Goal: Task Accomplishment & Management: Manage account settings

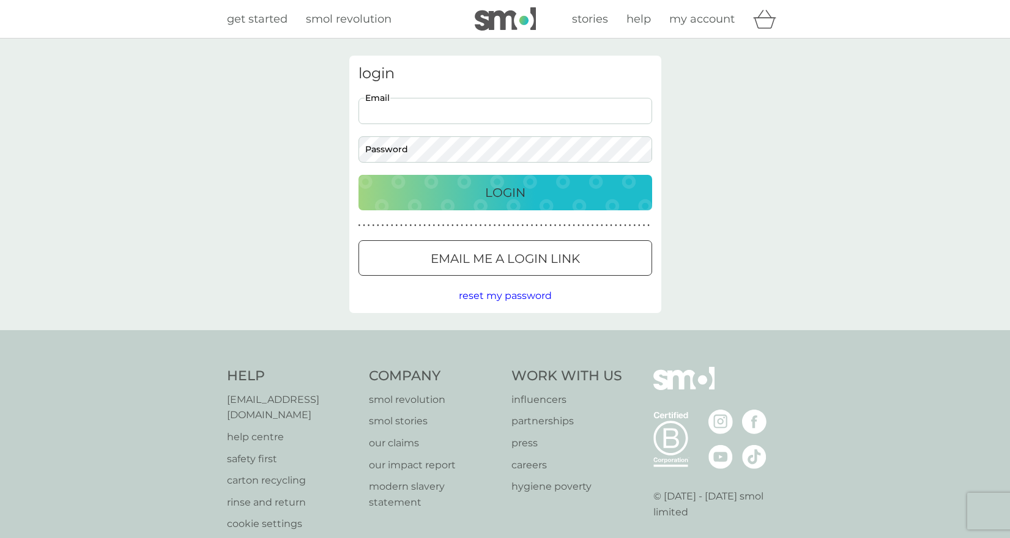
type input "[EMAIL_ADDRESS][DOMAIN_NAME]"
click at [505, 192] on button "Login" at bounding box center [506, 192] width 294 height 35
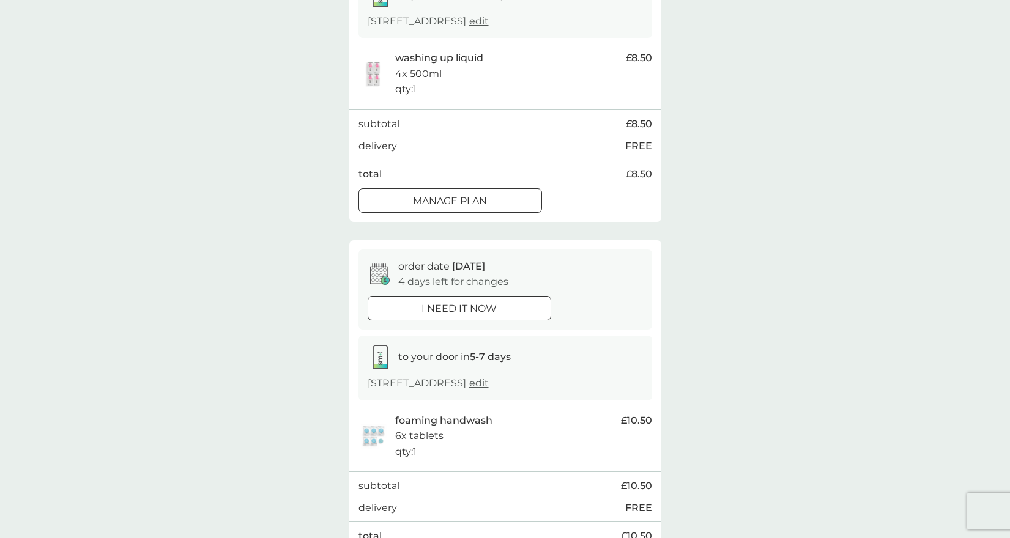
scroll to position [236, 0]
click at [492, 302] on p "i need it now" at bounding box center [459, 308] width 75 height 16
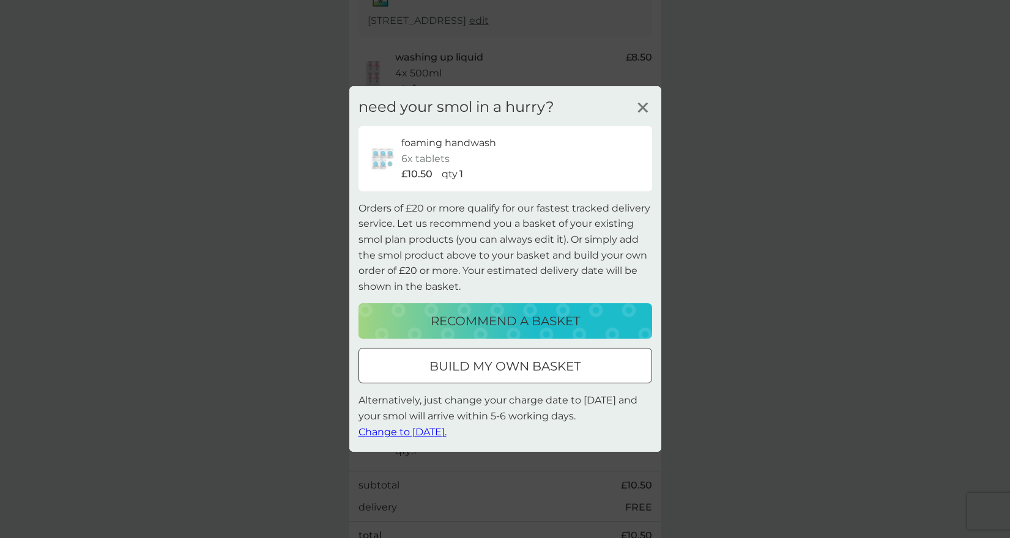
click at [641, 108] on line at bounding box center [642, 107] width 9 height 9
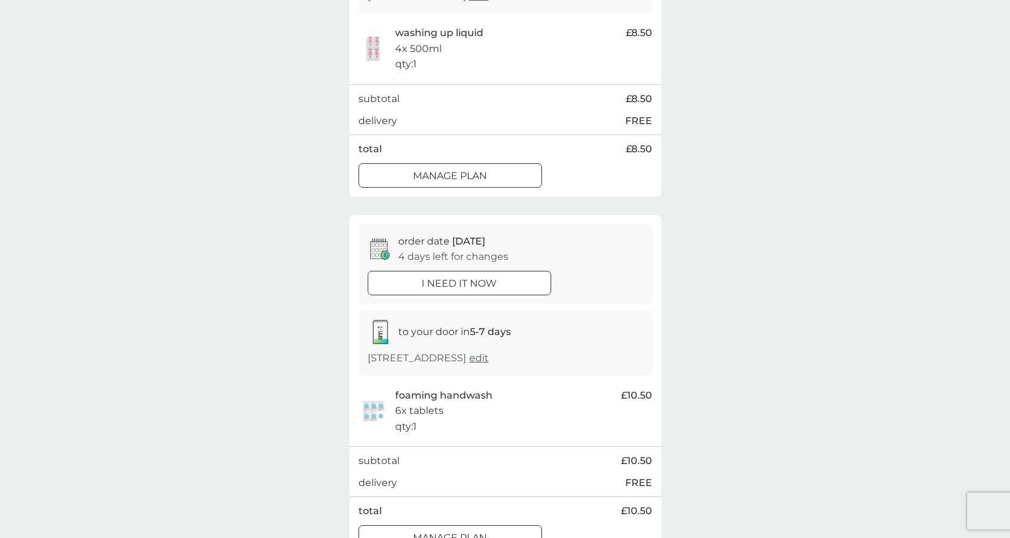
scroll to position [265, 0]
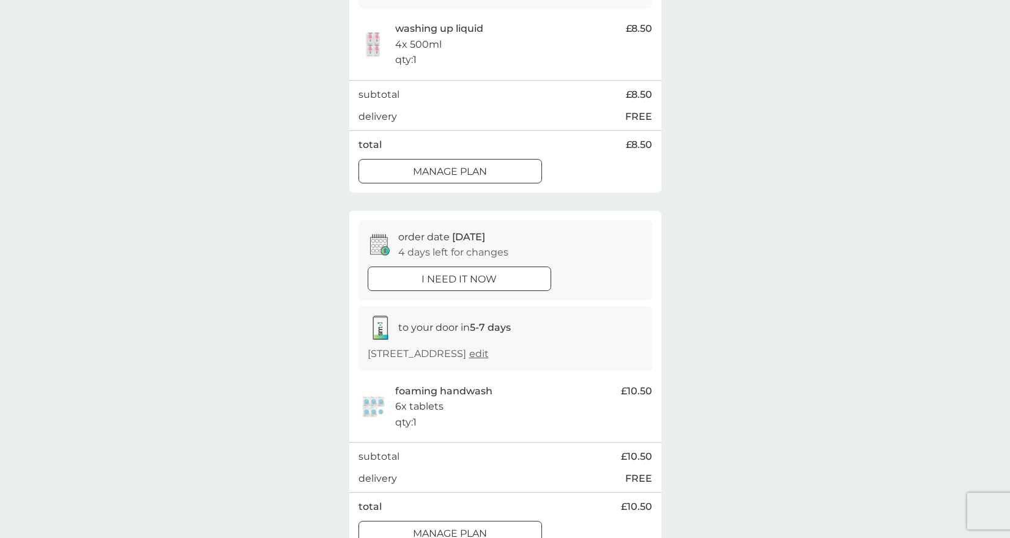
click at [440, 245] on p "4 days left for changes" at bounding box center [453, 253] width 110 height 16
click at [370, 247] on icon at bounding box center [380, 244] width 20 height 21
click at [377, 246] on icon at bounding box center [380, 244] width 20 height 21
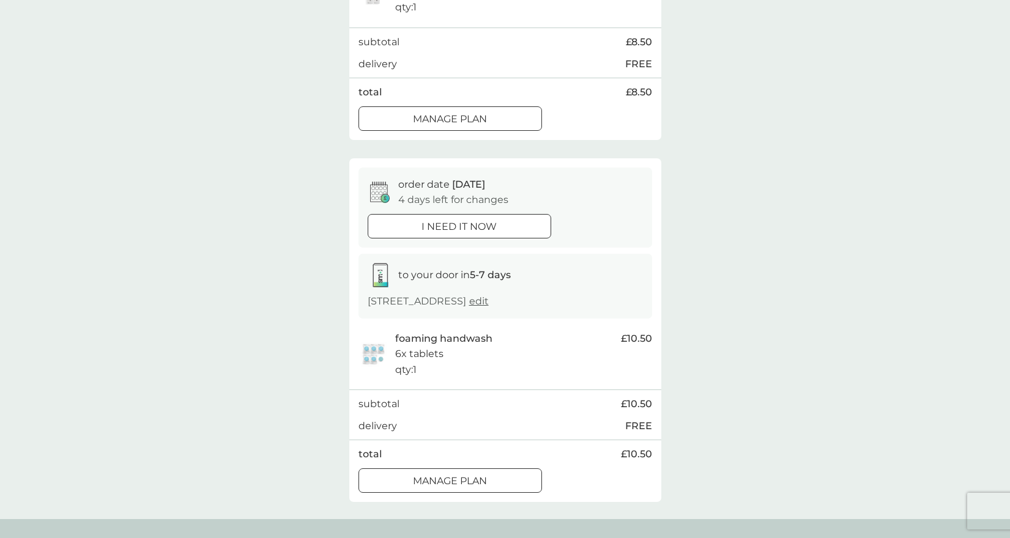
scroll to position [318, 0]
click at [444, 475] on div at bounding box center [450, 480] width 44 height 13
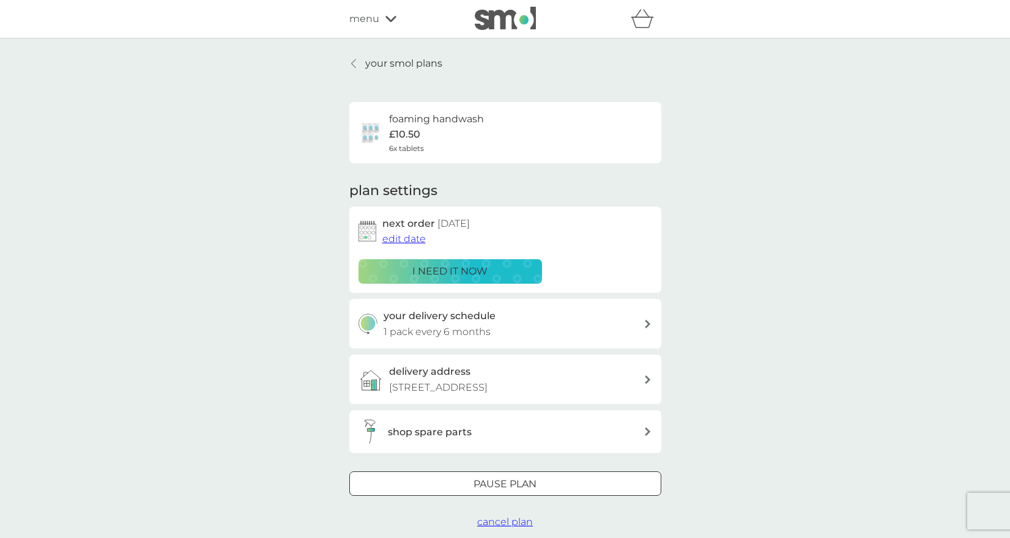
click at [410, 236] on span "edit date" at bounding box center [403, 239] width 43 height 12
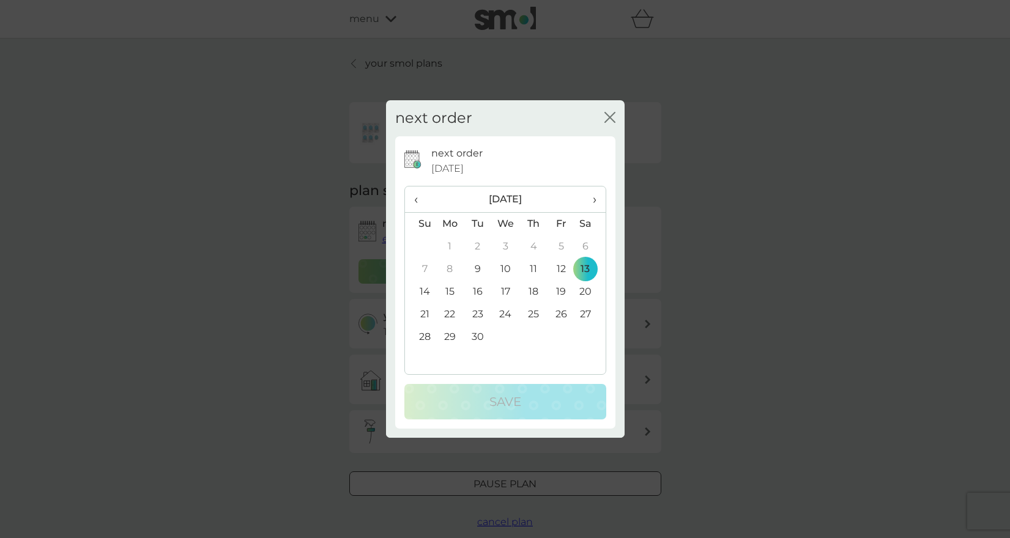
click at [593, 201] on span "›" at bounding box center [590, 200] width 12 height 26
click at [423, 357] on td "30" at bounding box center [420, 360] width 31 height 23
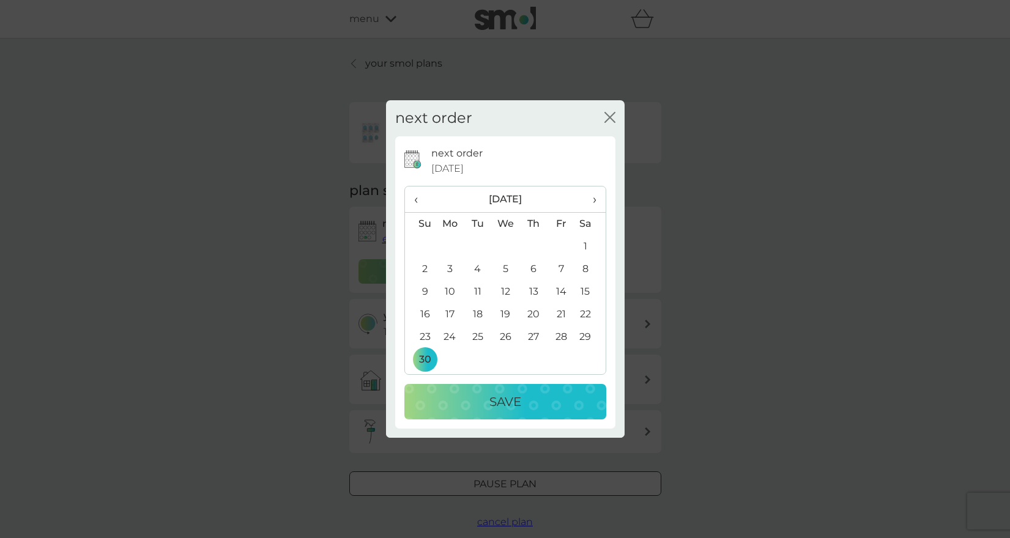
click at [473, 403] on div "Save" at bounding box center [505, 402] width 177 height 20
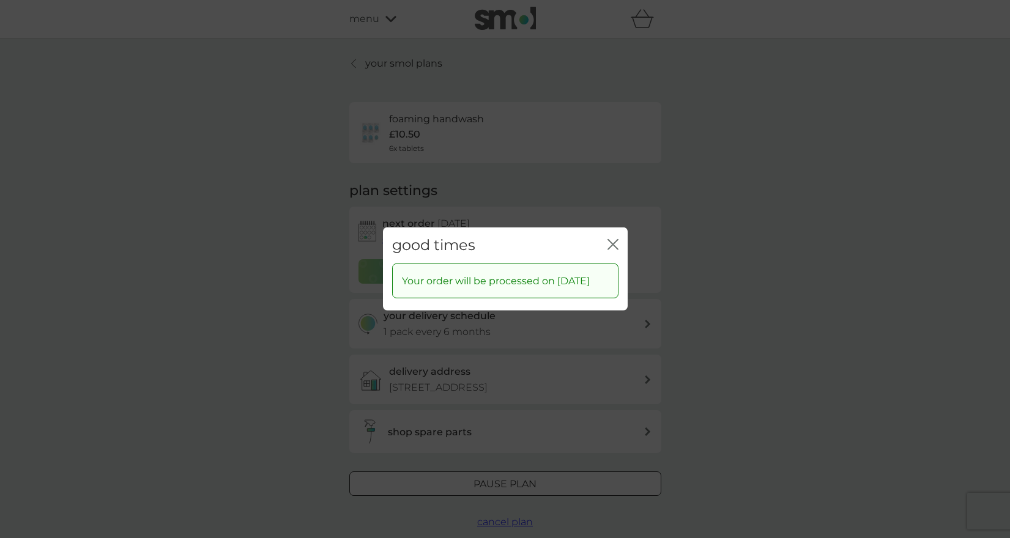
click at [614, 240] on icon "close" at bounding box center [615, 245] width 5 height 10
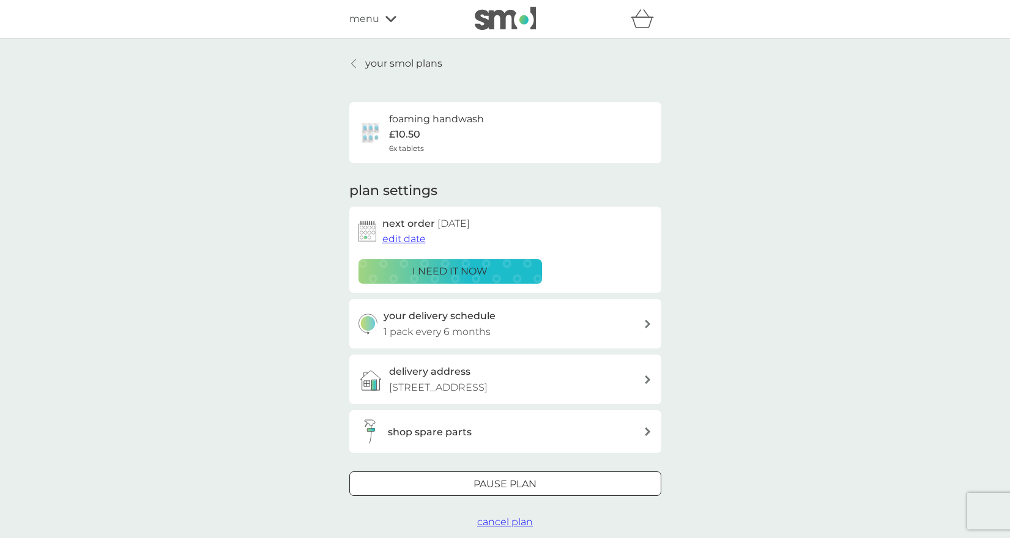
click at [434, 62] on p "your smol plans" at bounding box center [403, 64] width 77 height 16
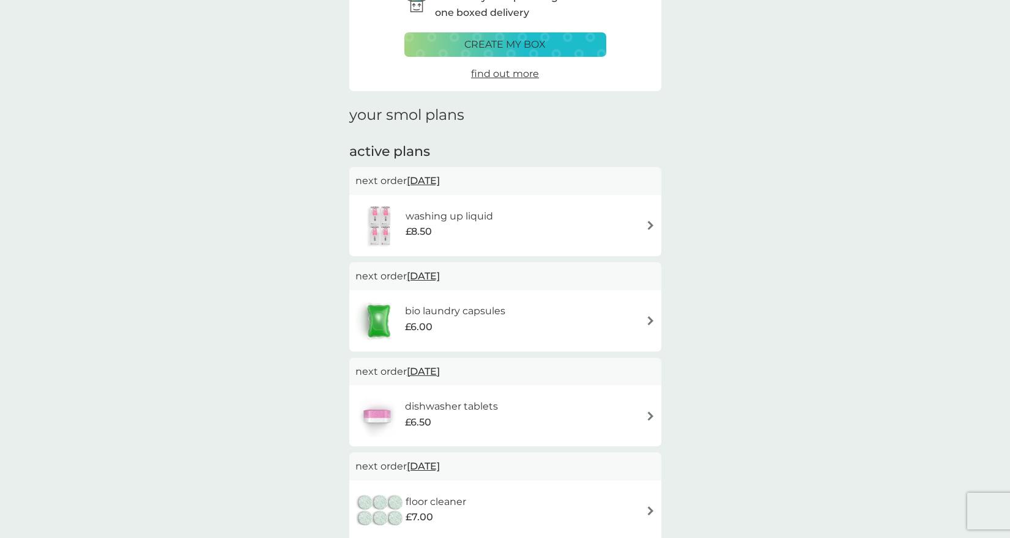
scroll to position [83, 0]
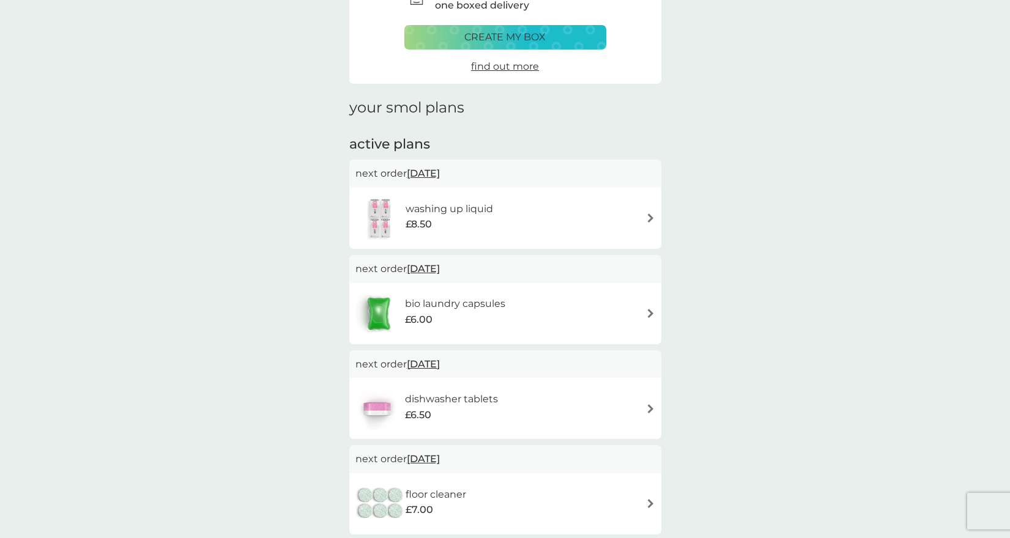
click at [649, 311] on img at bounding box center [650, 313] width 9 height 9
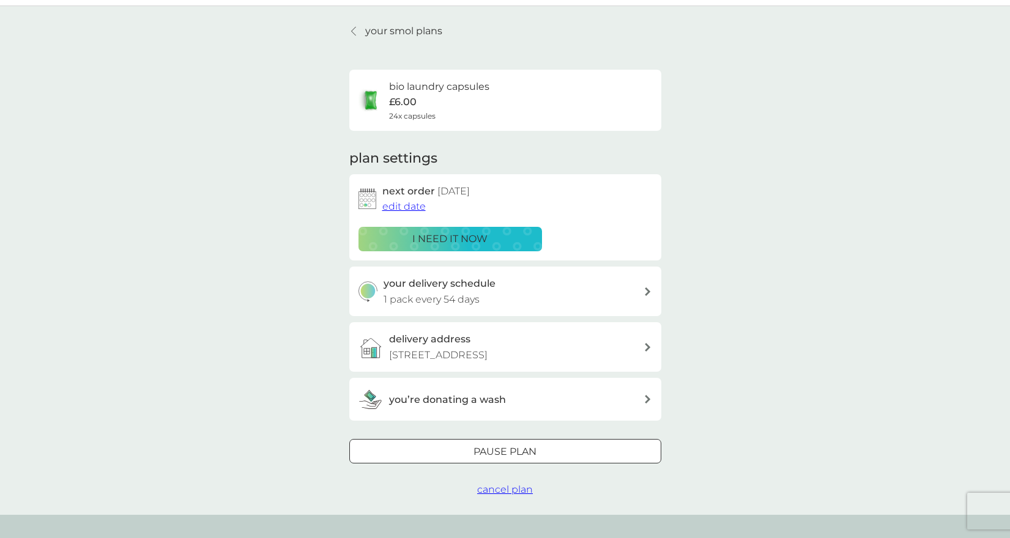
scroll to position [35, 0]
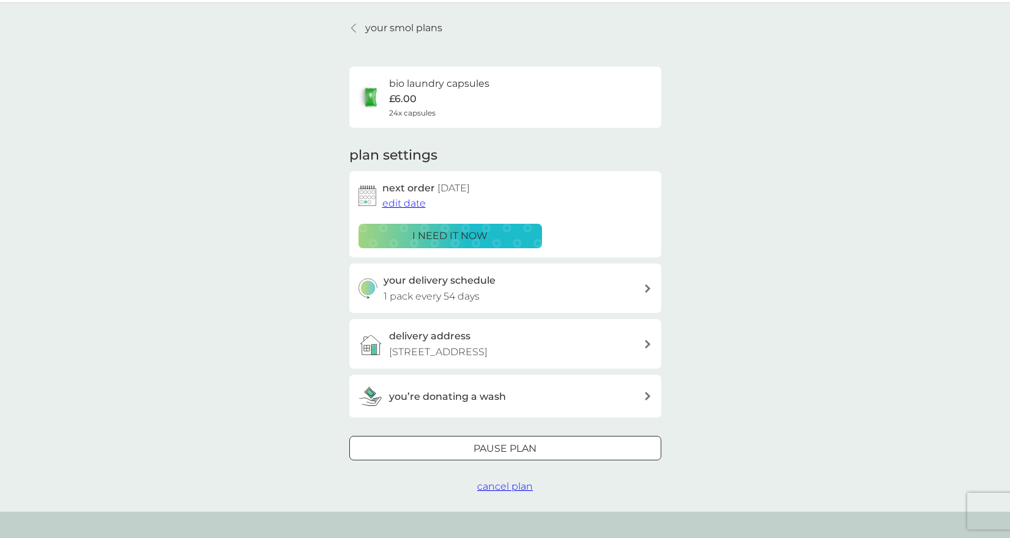
click at [502, 486] on span "cancel plan" at bounding box center [505, 487] width 56 height 12
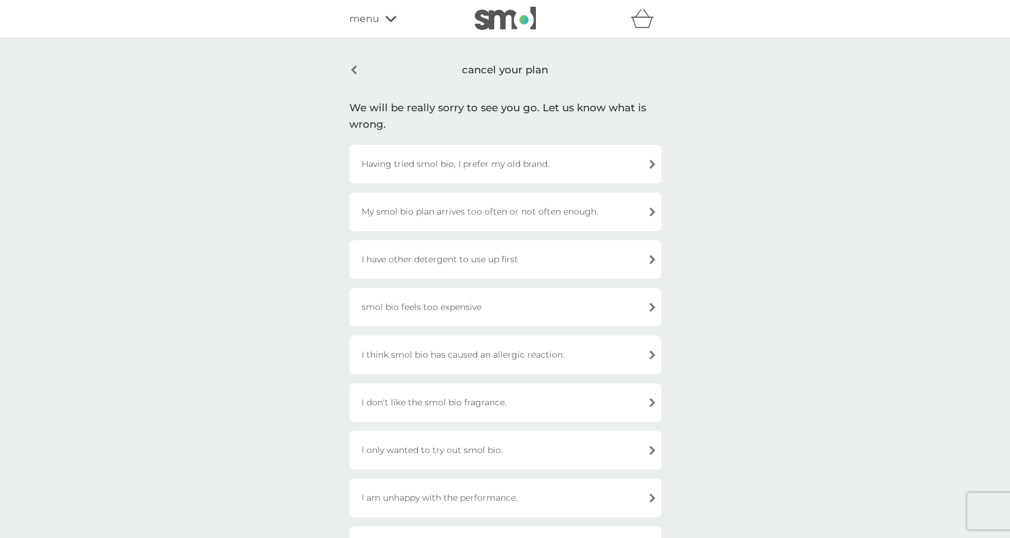
click at [494, 260] on div "I have other detergent to use up first" at bounding box center [505, 259] width 312 height 39
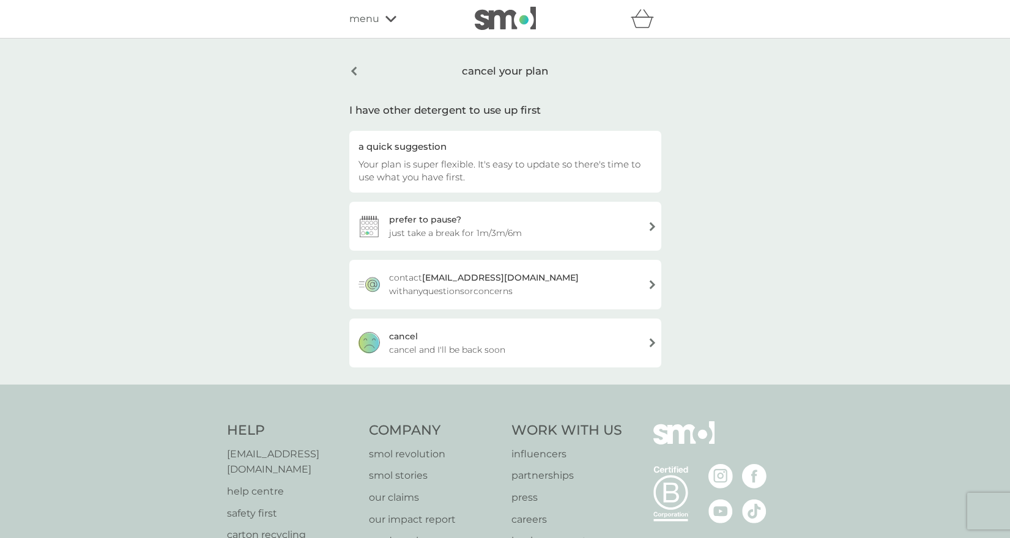
click at [356, 69] on div "cancel your plan" at bounding box center [505, 71] width 312 height 31
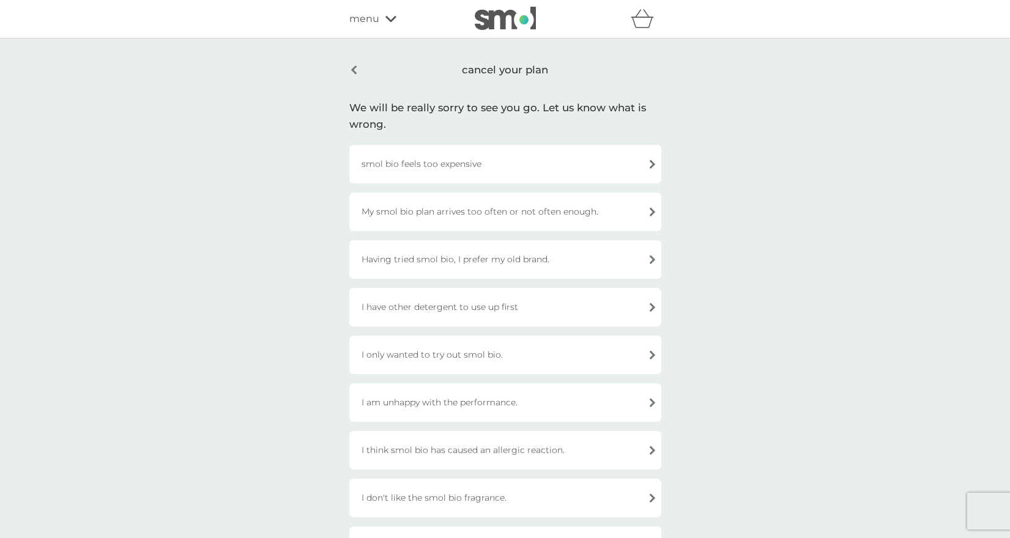
click at [467, 160] on div "smol bio feels too expensive" at bounding box center [505, 164] width 312 height 39
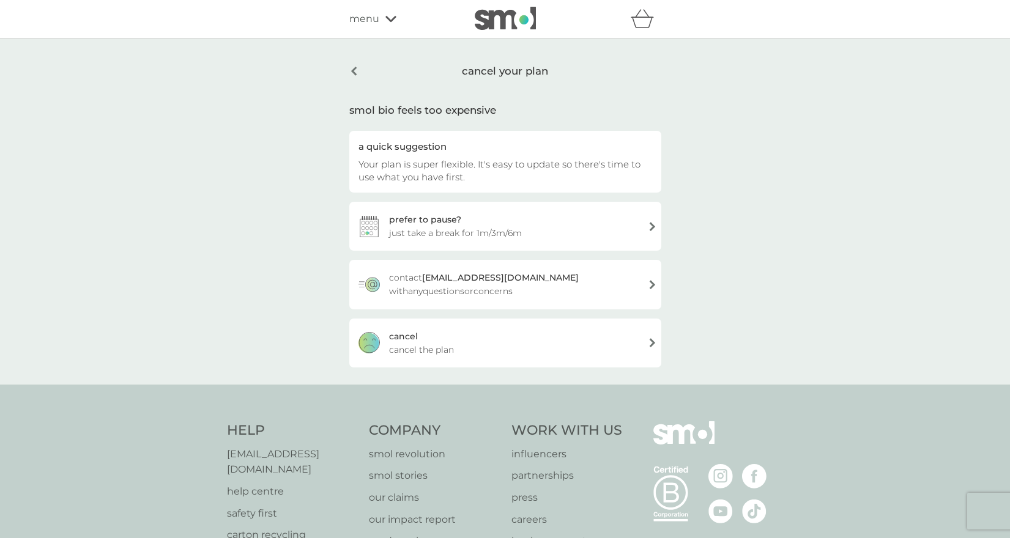
click at [422, 344] on span "cancel the plan" at bounding box center [421, 349] width 65 height 13
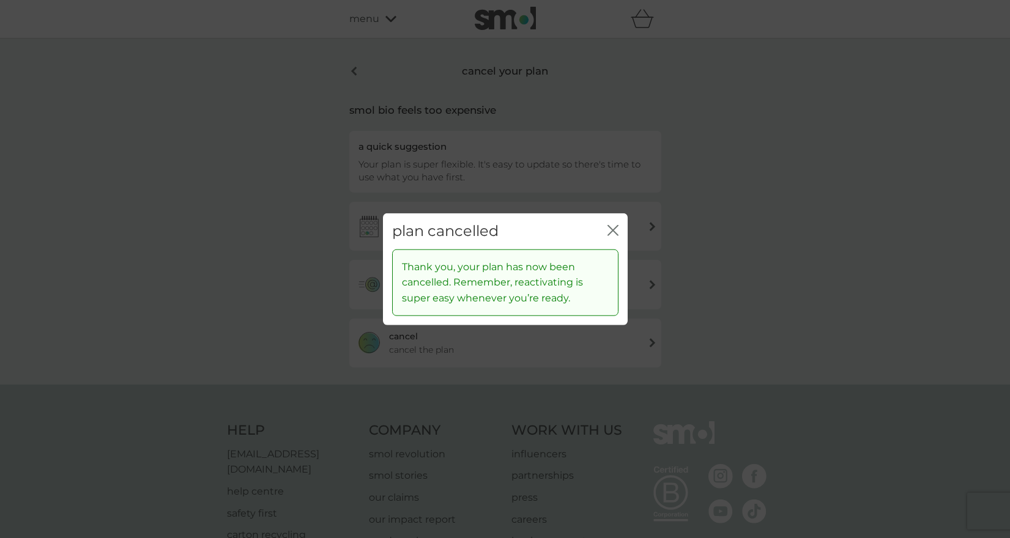
click at [609, 231] on icon "close" at bounding box center [613, 230] width 11 height 11
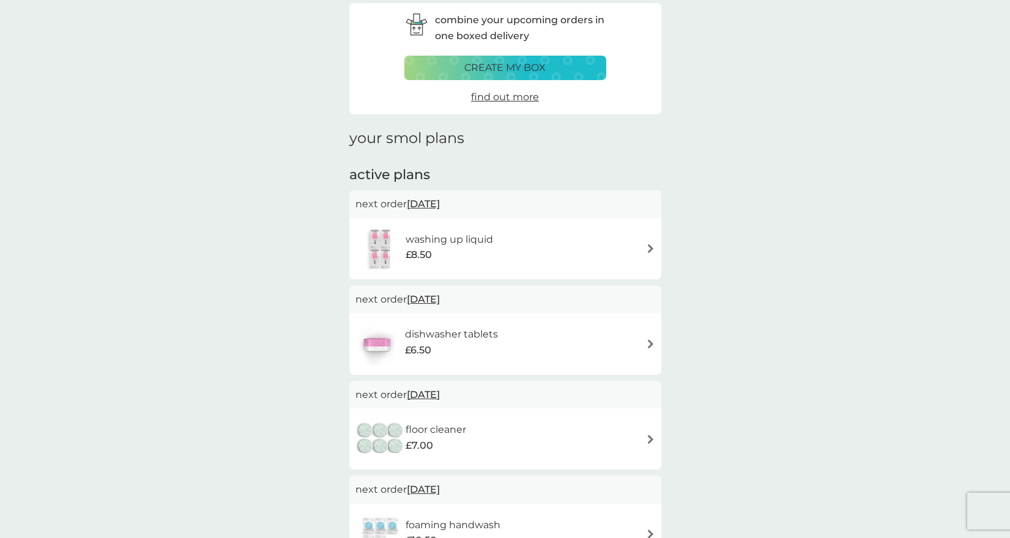
scroll to position [58, 0]
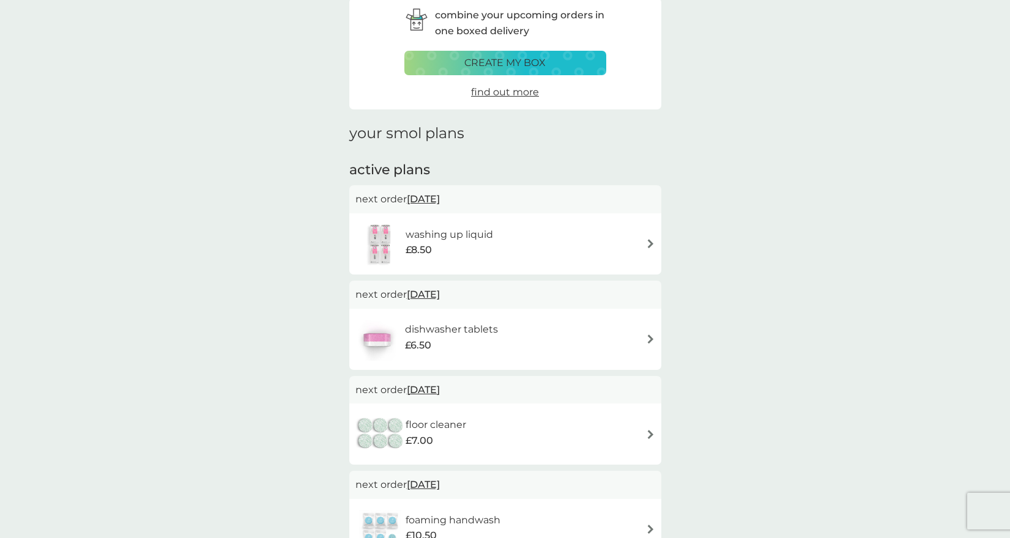
click at [415, 330] on h6 "dishwasher tablets" at bounding box center [451, 330] width 93 height 16
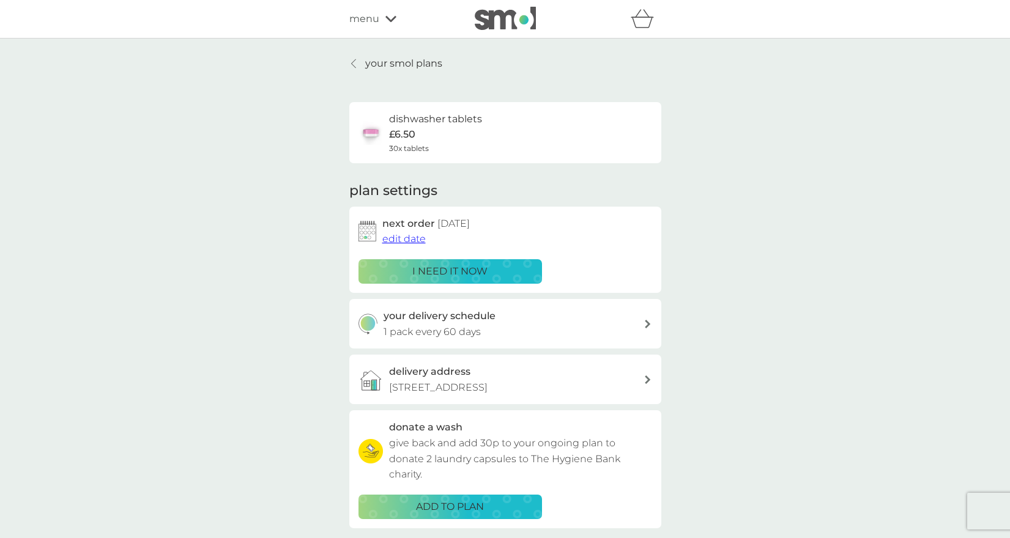
click at [404, 239] on span "edit date" at bounding box center [403, 239] width 43 height 12
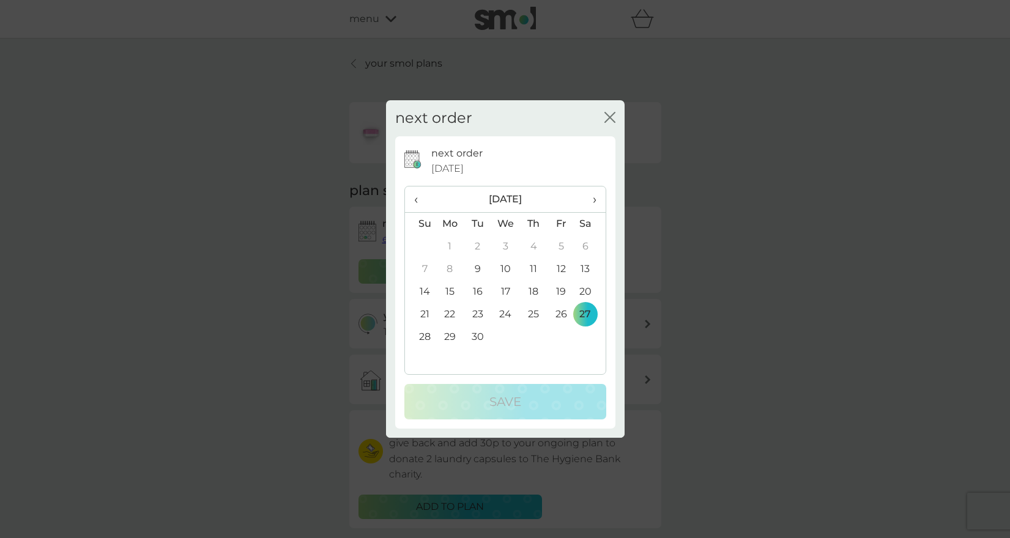
click at [595, 197] on span "›" at bounding box center [590, 200] width 12 height 26
click at [508, 247] on td "1" at bounding box center [505, 247] width 28 height 23
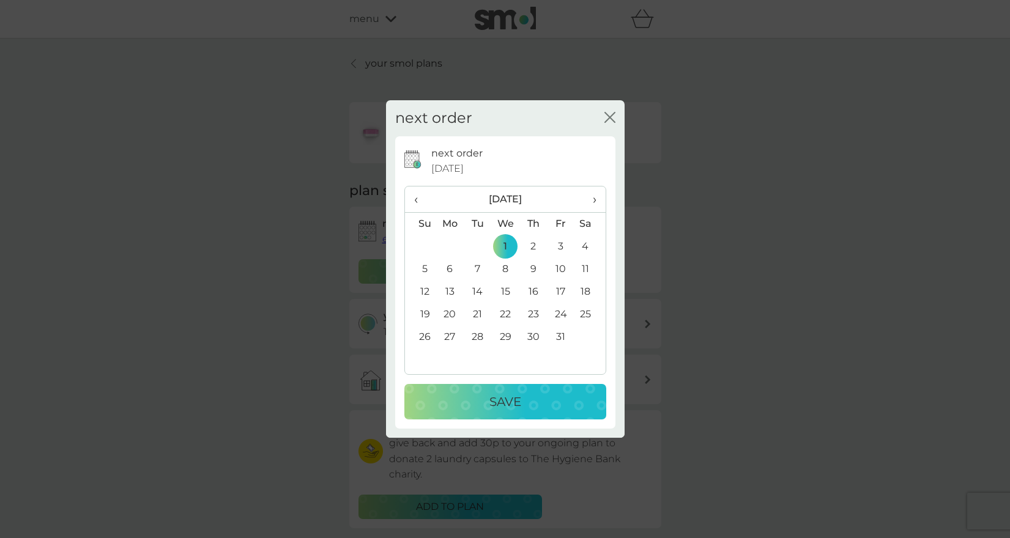
click at [486, 401] on div "Save" at bounding box center [505, 402] width 177 height 20
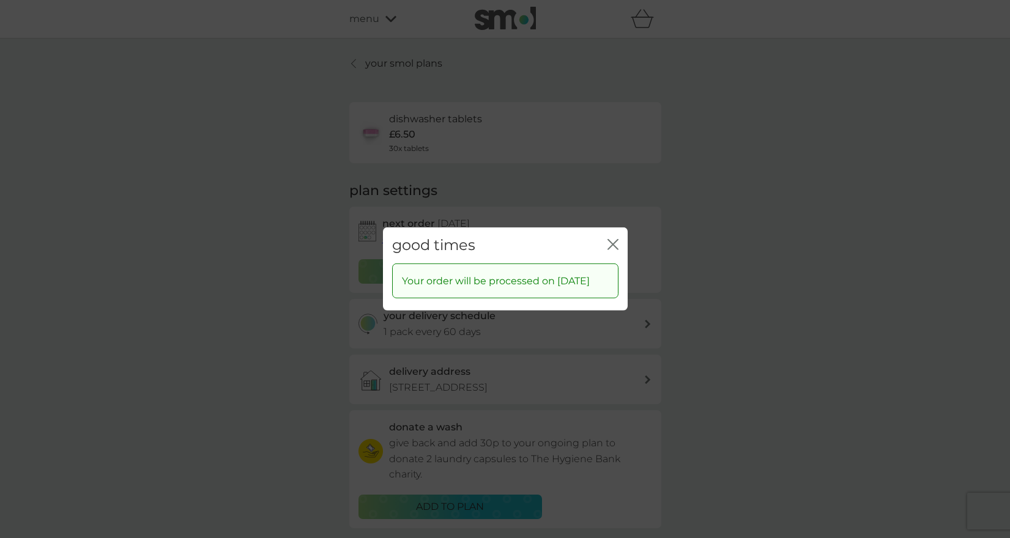
click at [613, 240] on icon "close" at bounding box center [613, 244] width 11 height 11
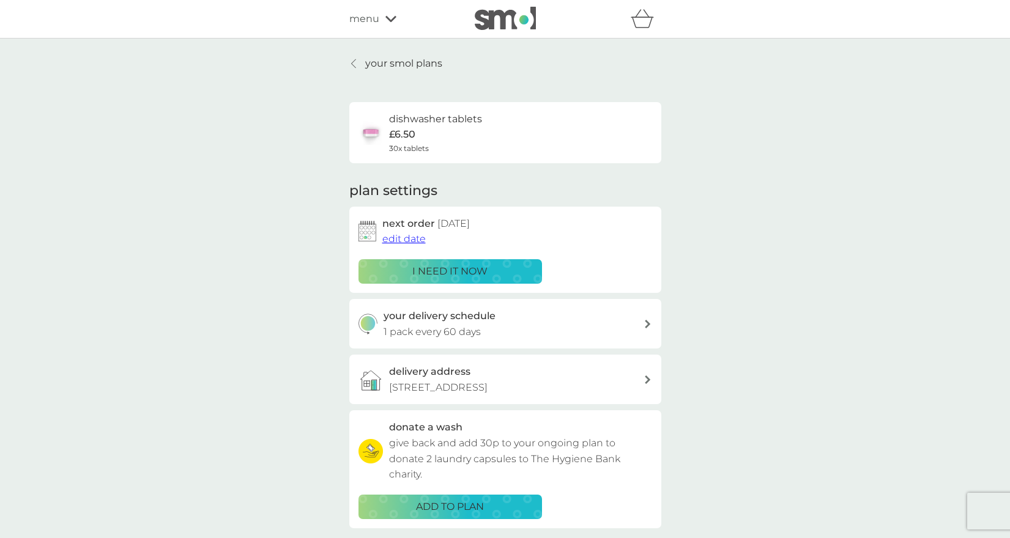
click at [432, 66] on p "your smol plans" at bounding box center [403, 64] width 77 height 16
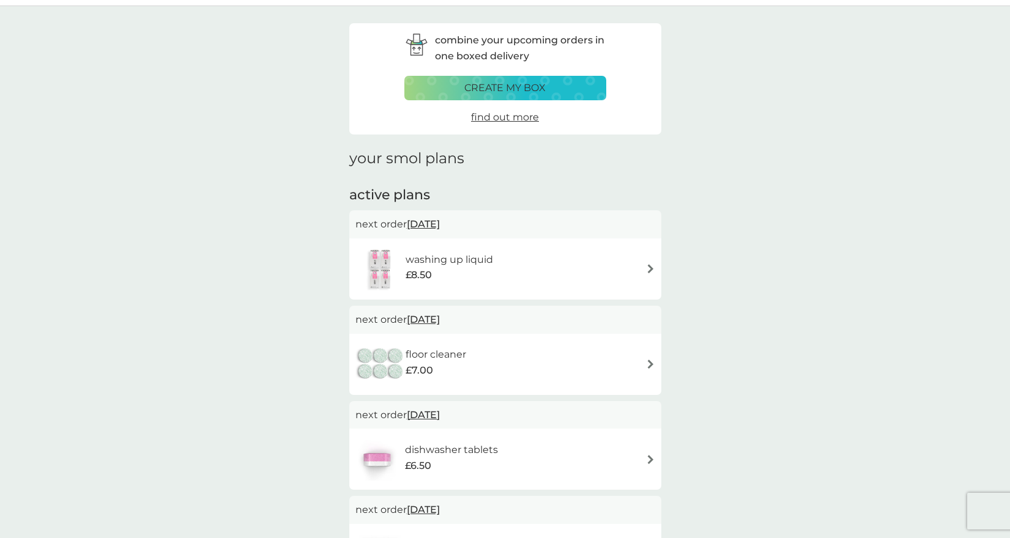
scroll to position [42, 0]
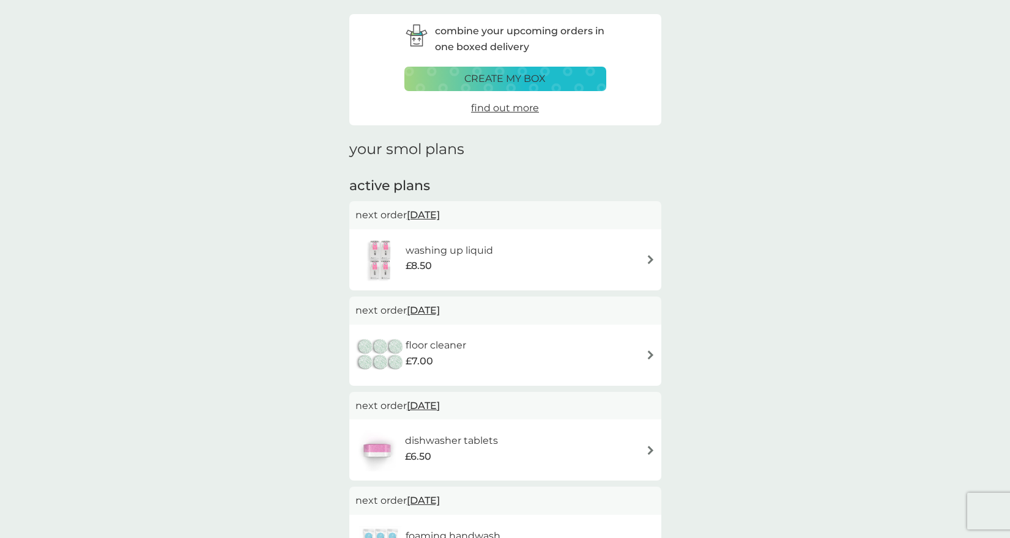
click at [649, 352] on img at bounding box center [650, 355] width 9 height 9
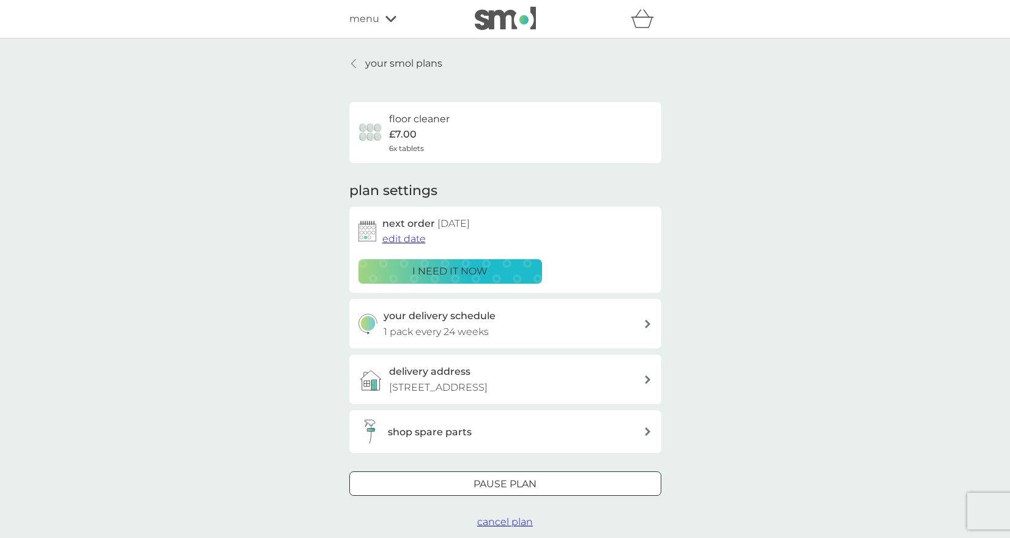
click at [396, 234] on span "edit date" at bounding box center [403, 239] width 43 height 12
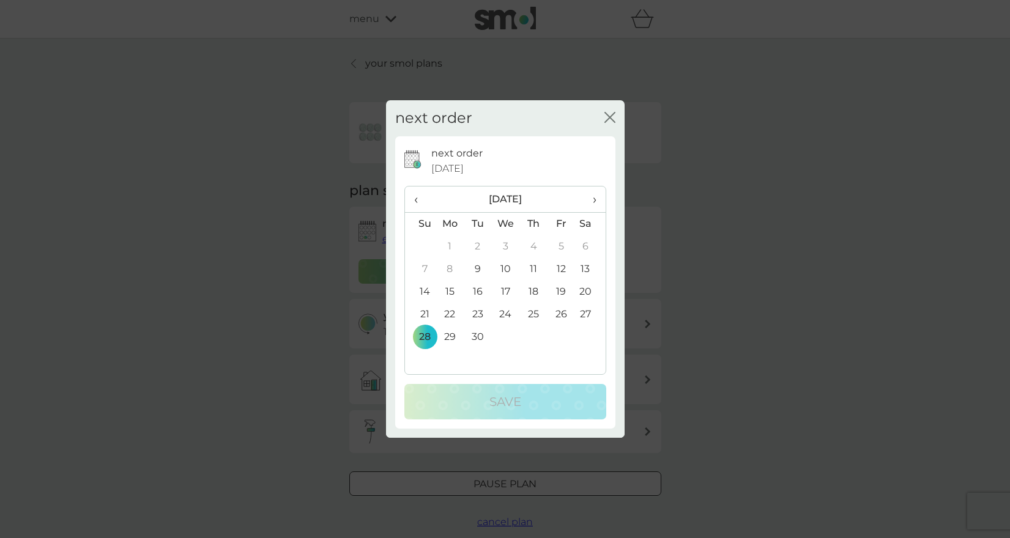
click at [592, 199] on span "›" at bounding box center [590, 200] width 12 height 26
click at [584, 245] on td "1" at bounding box center [590, 247] width 31 height 23
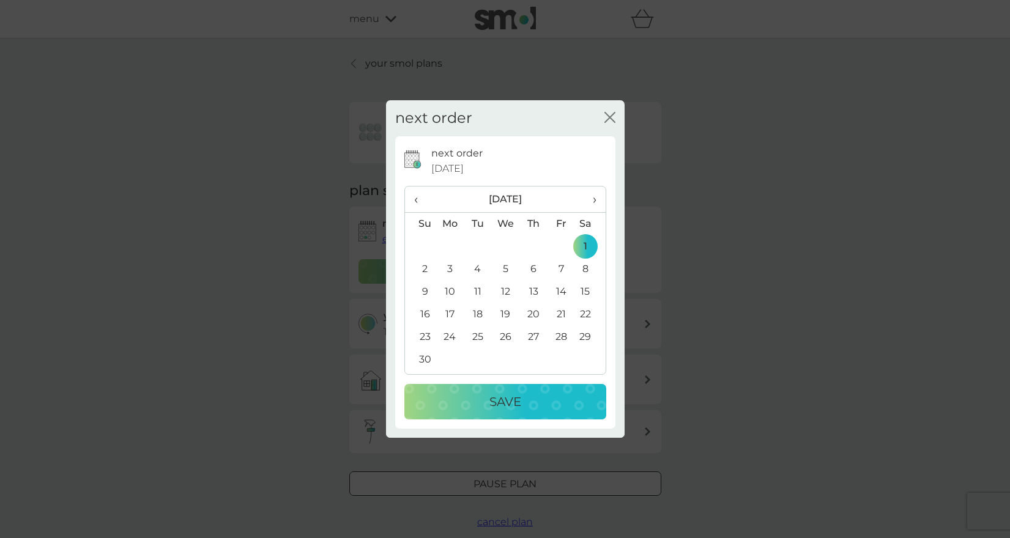
click at [527, 396] on div "Save" at bounding box center [505, 402] width 177 height 20
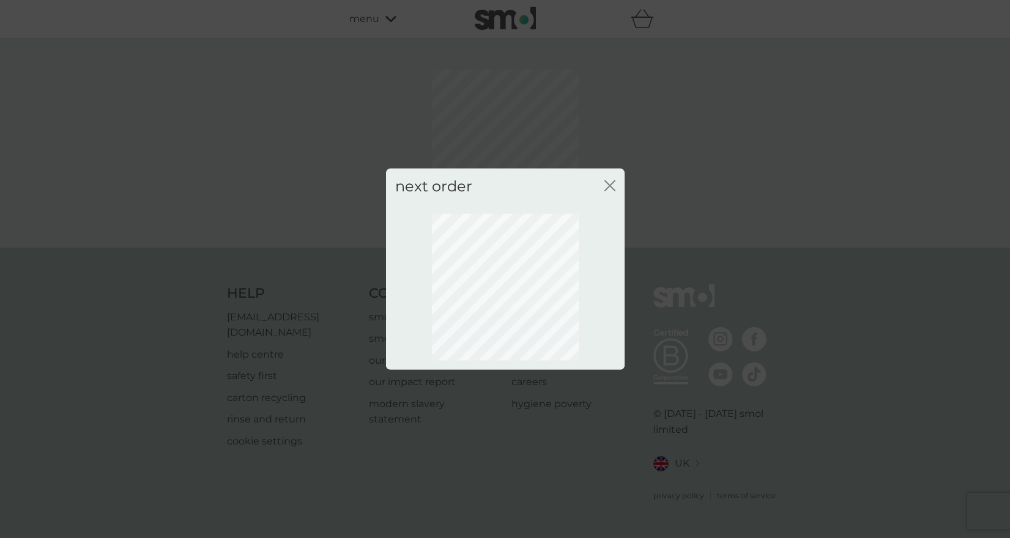
click at [611, 188] on icon "close" at bounding box center [610, 186] width 11 height 11
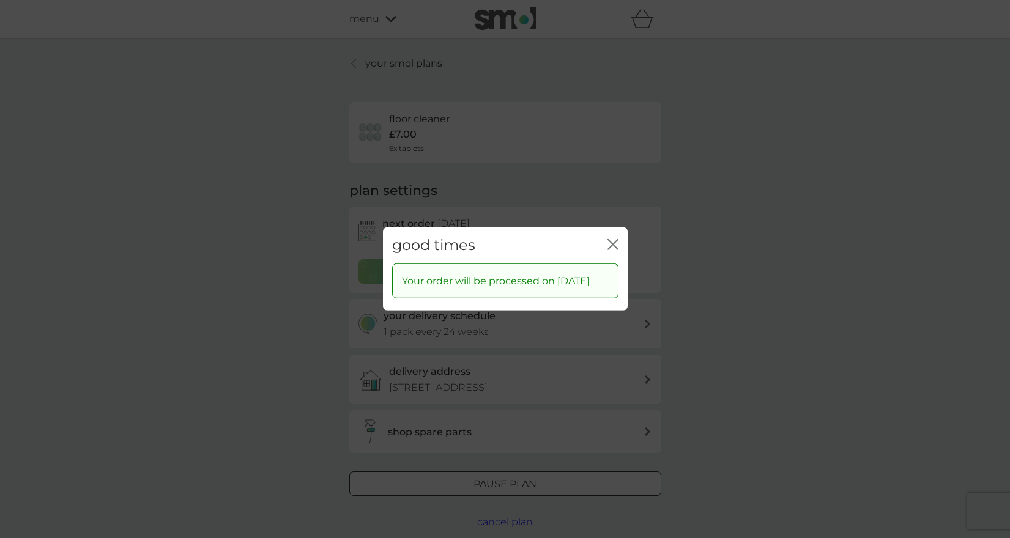
click at [609, 239] on icon "close" at bounding box center [613, 244] width 11 height 11
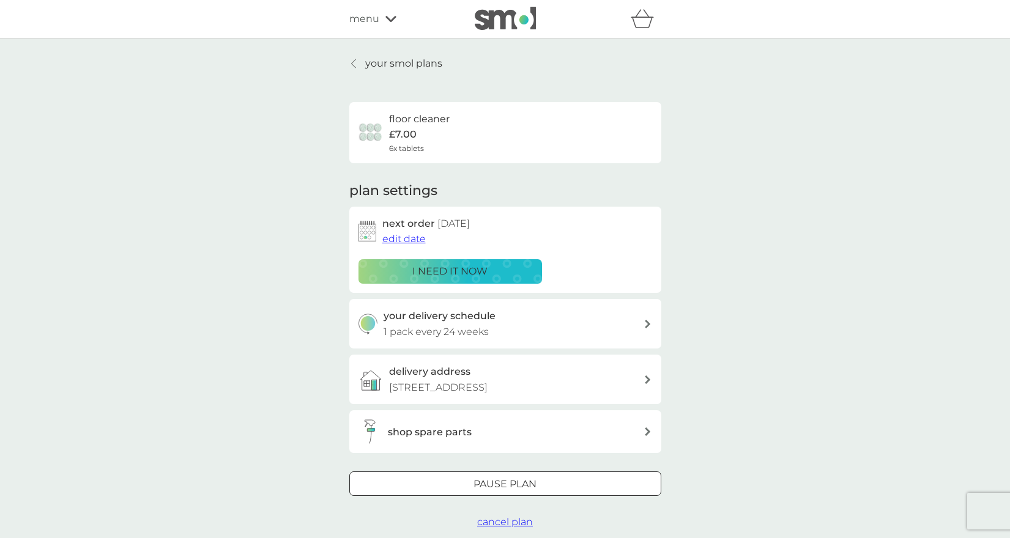
click at [427, 64] on p "your smol plans" at bounding box center [403, 64] width 77 height 16
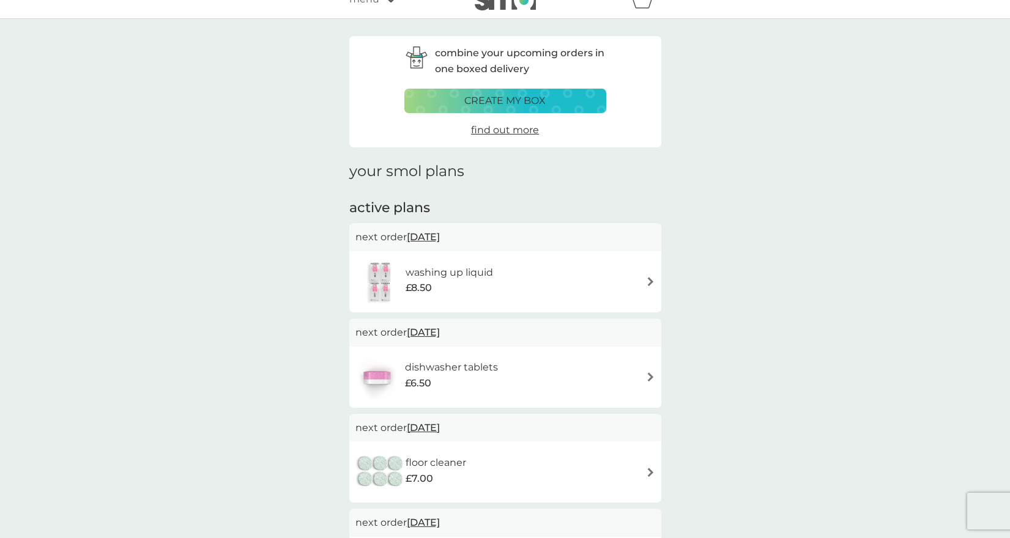
scroll to position [21, 0]
click at [650, 278] on img at bounding box center [650, 279] width 9 height 9
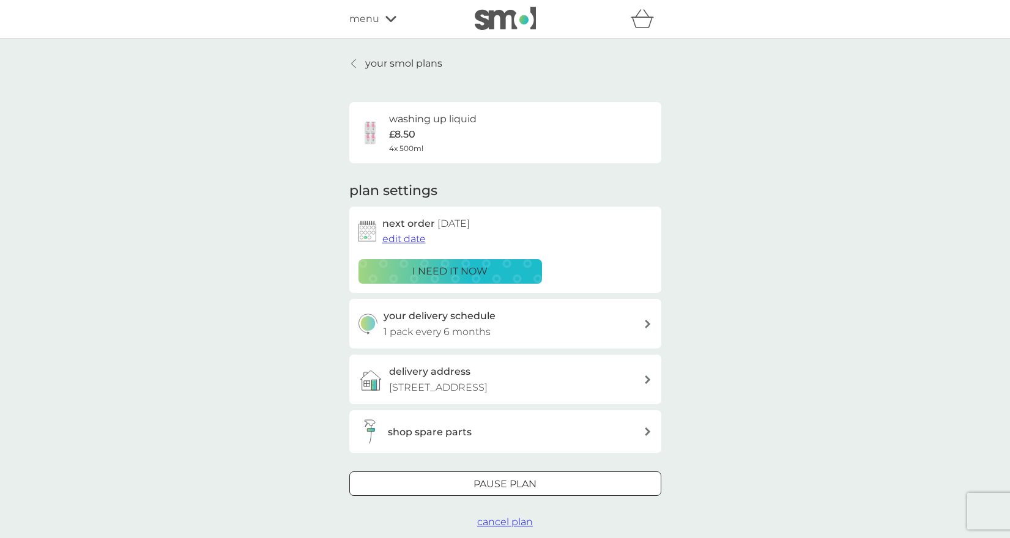
click at [393, 237] on span "edit date" at bounding box center [403, 239] width 43 height 12
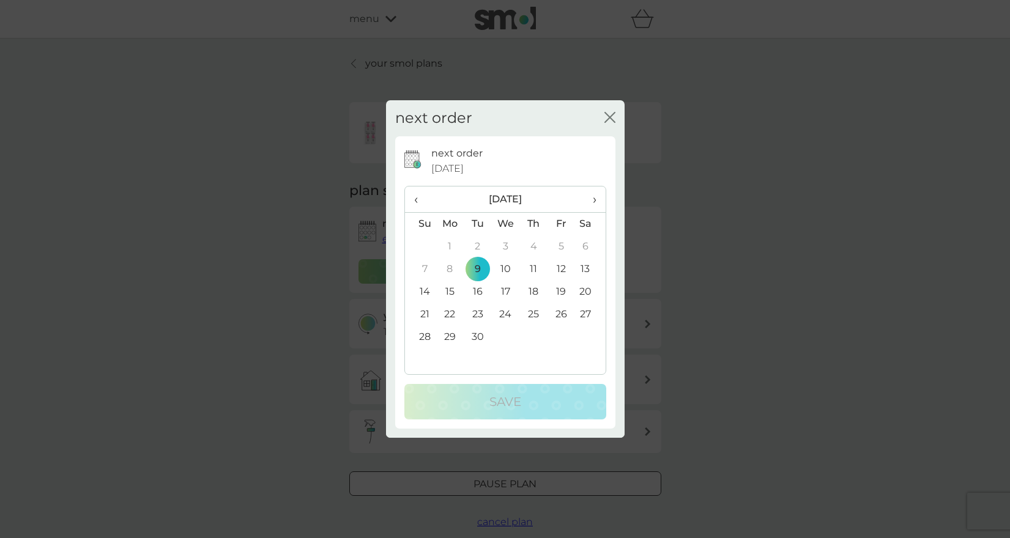
click at [477, 314] on td "23" at bounding box center [478, 314] width 28 height 23
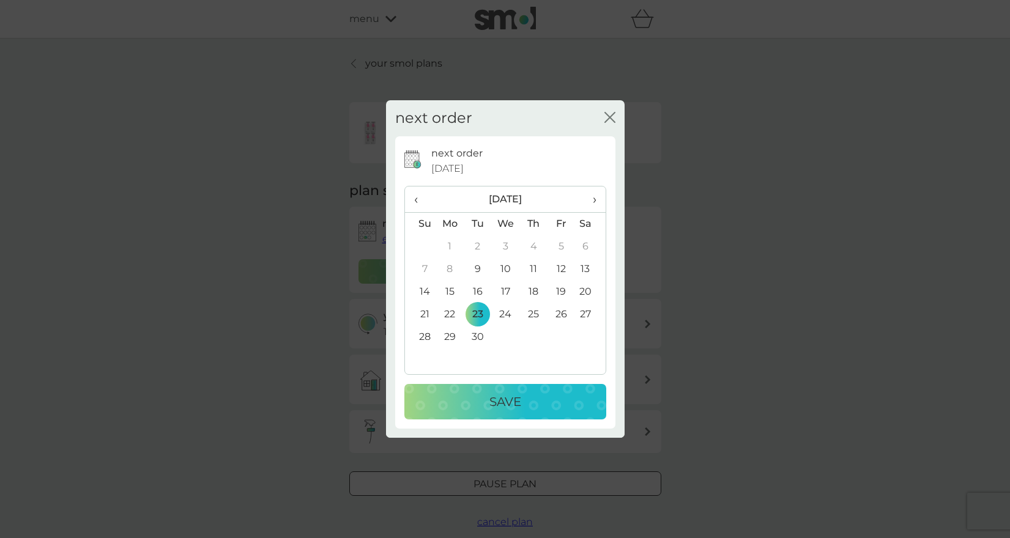
click at [501, 398] on p "Save" at bounding box center [506, 402] width 32 height 20
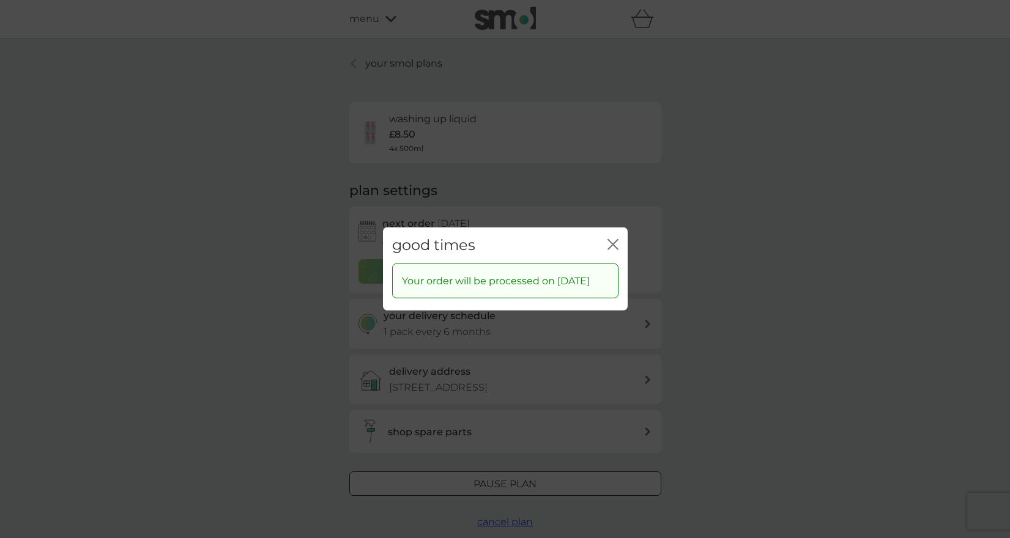
click at [611, 240] on icon "close" at bounding box center [613, 244] width 11 height 11
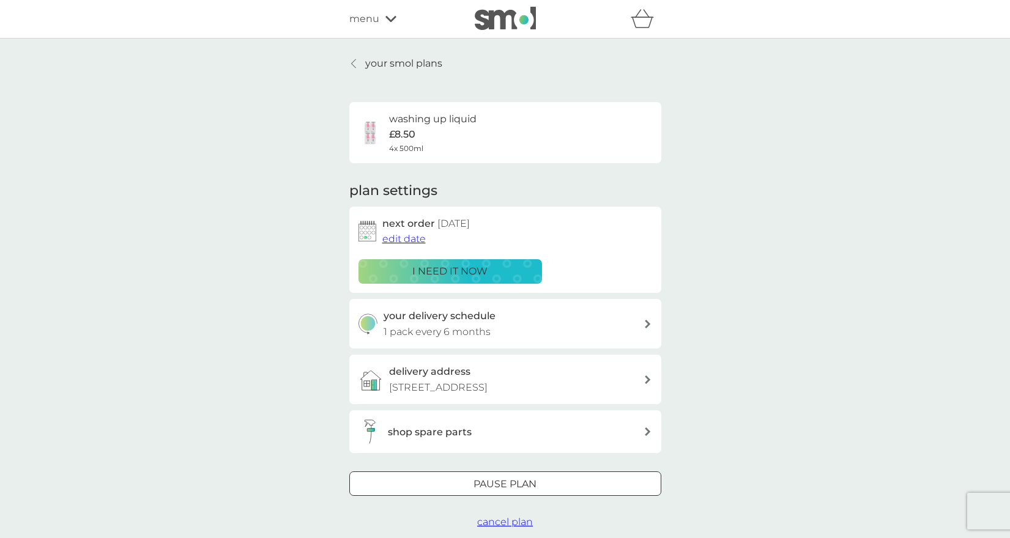
click at [411, 67] on p "your smol plans" at bounding box center [403, 64] width 77 height 16
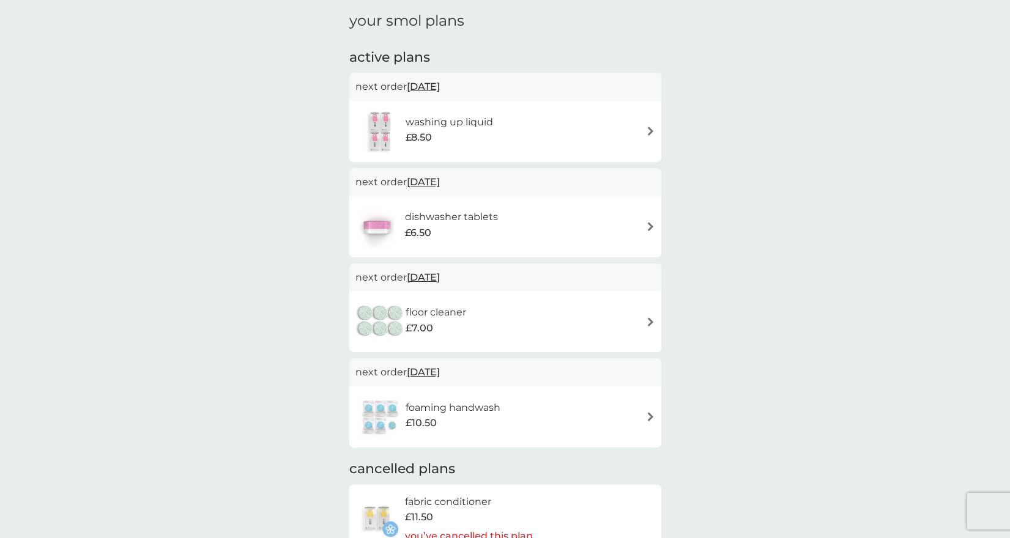
scroll to position [174, 0]
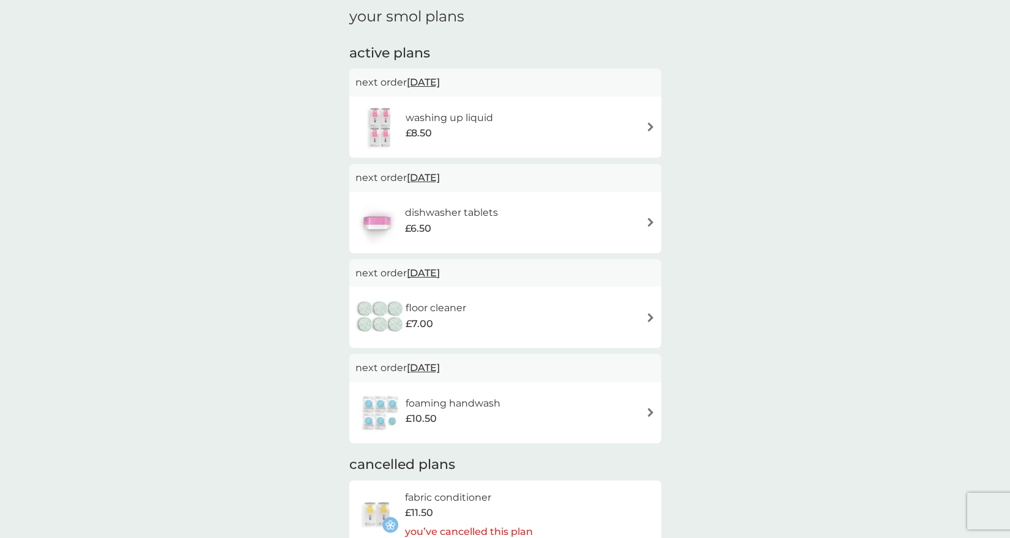
click at [648, 314] on img at bounding box center [650, 317] width 9 height 9
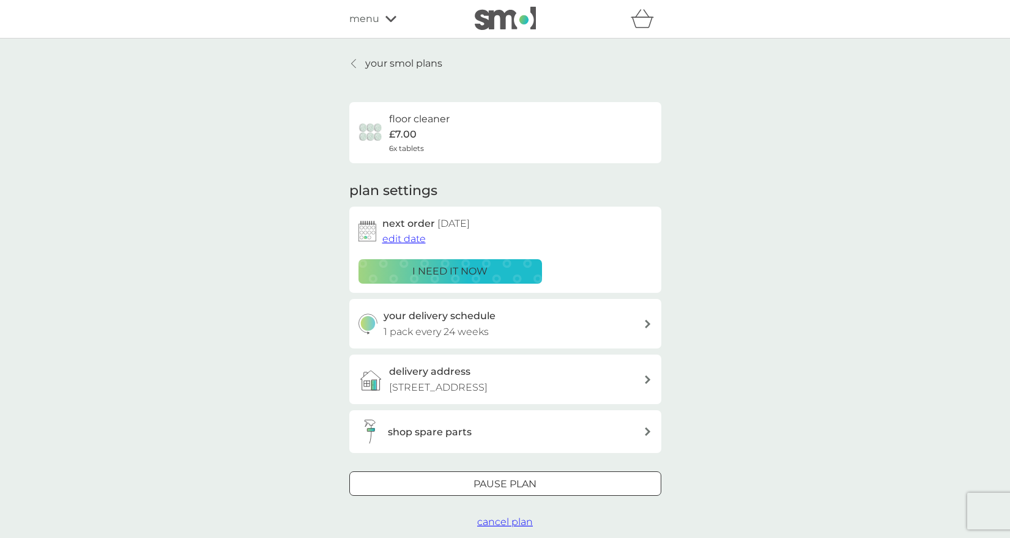
click at [408, 235] on span "edit date" at bounding box center [403, 239] width 43 height 12
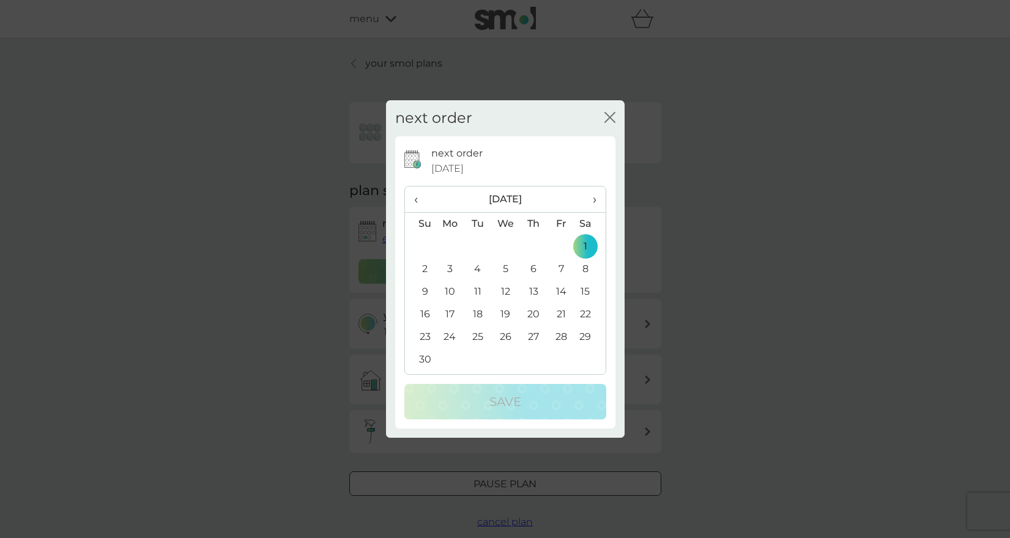
click at [428, 360] on td "30" at bounding box center [420, 360] width 31 height 23
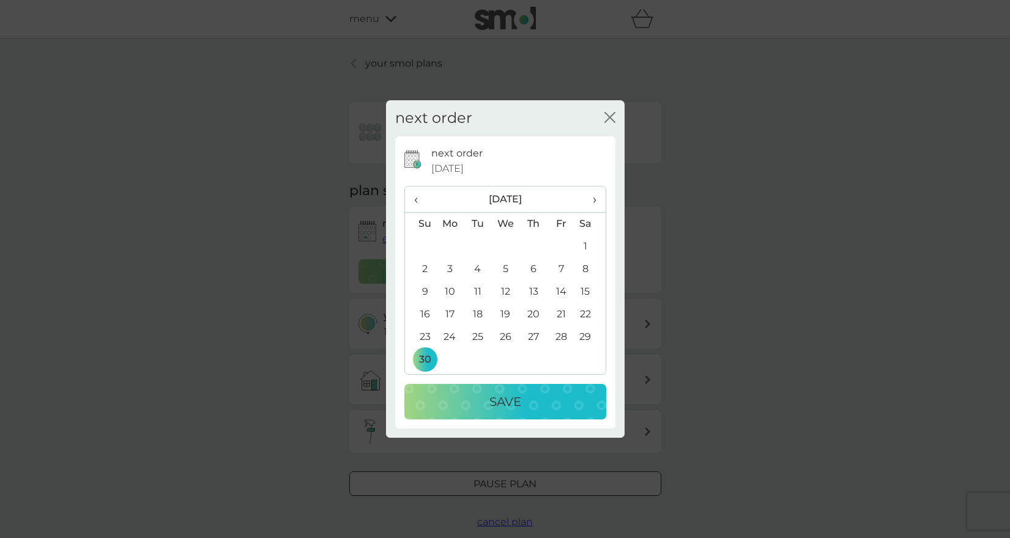
click at [474, 406] on div "Save" at bounding box center [505, 402] width 177 height 20
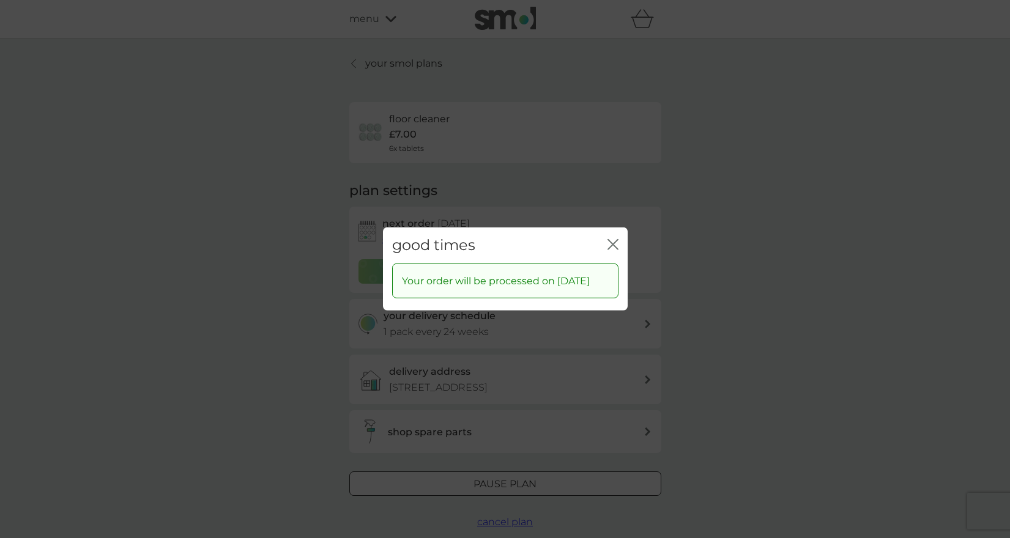
click at [614, 239] on icon "close" at bounding box center [613, 244] width 11 height 11
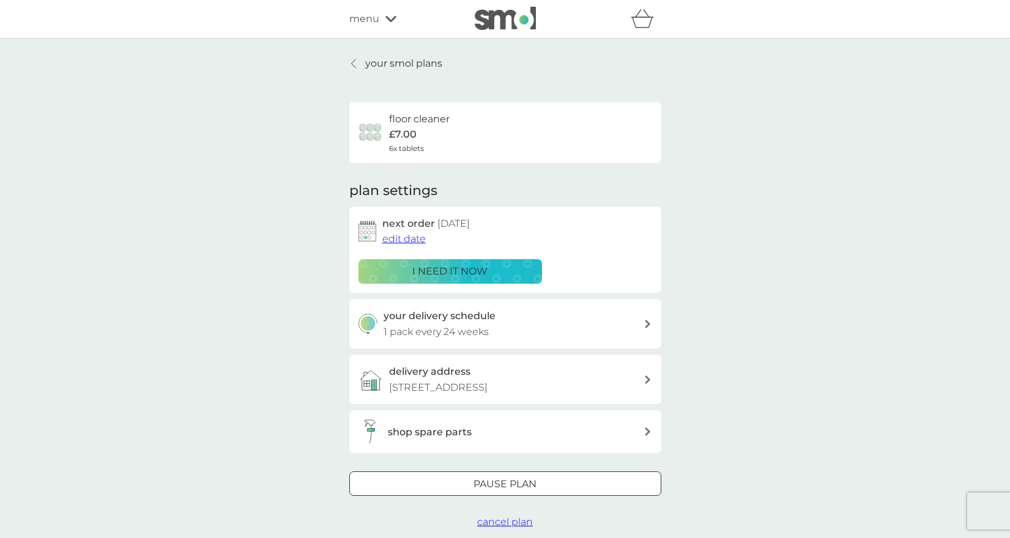
click at [408, 66] on p "your smol plans" at bounding box center [403, 64] width 77 height 16
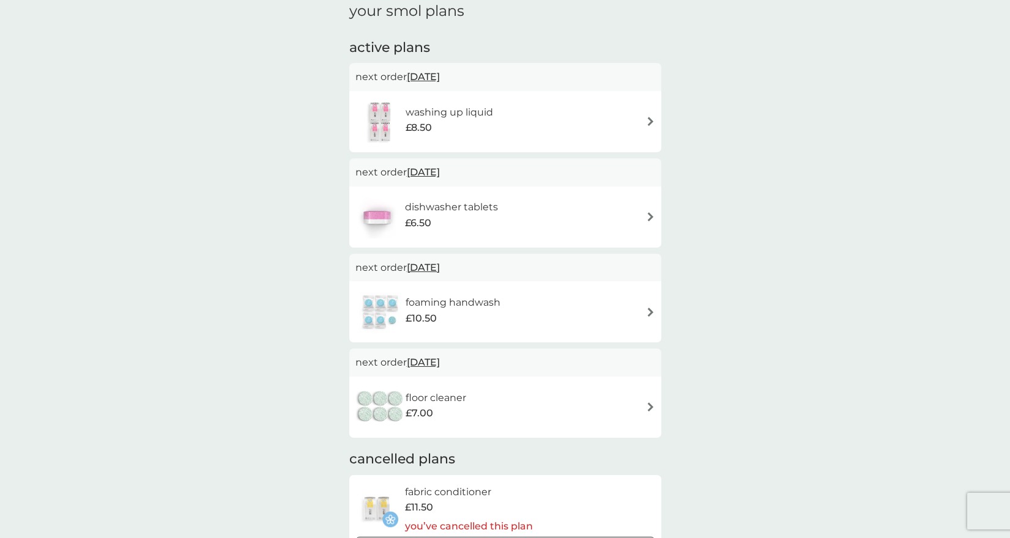
scroll to position [184, 0]
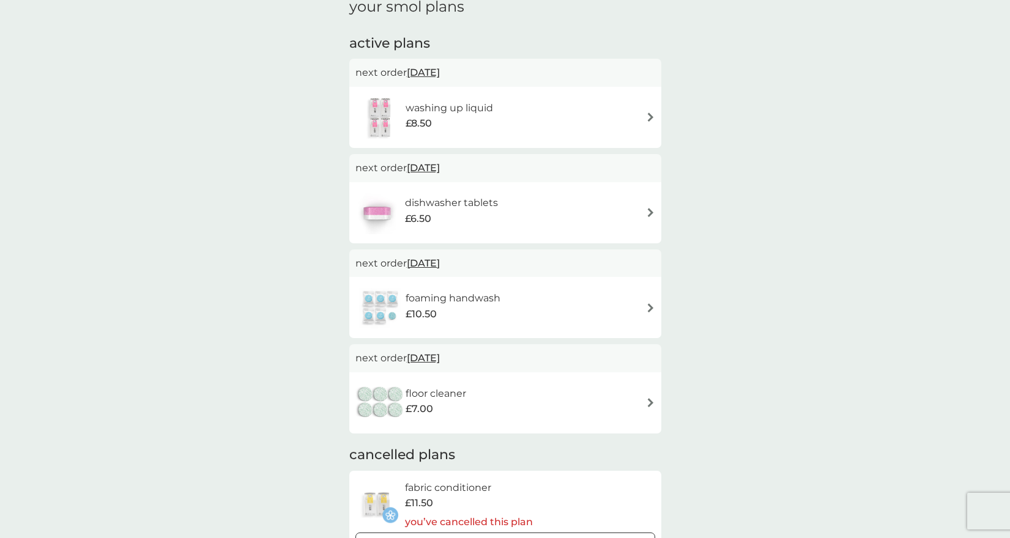
click at [650, 398] on img at bounding box center [650, 402] width 9 height 9
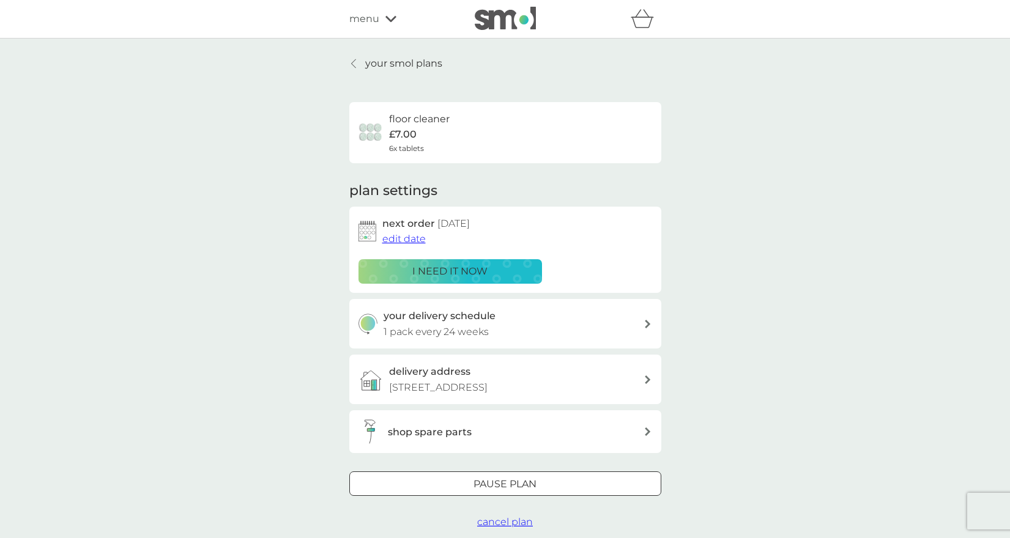
click at [494, 518] on span "cancel plan" at bounding box center [505, 522] width 56 height 12
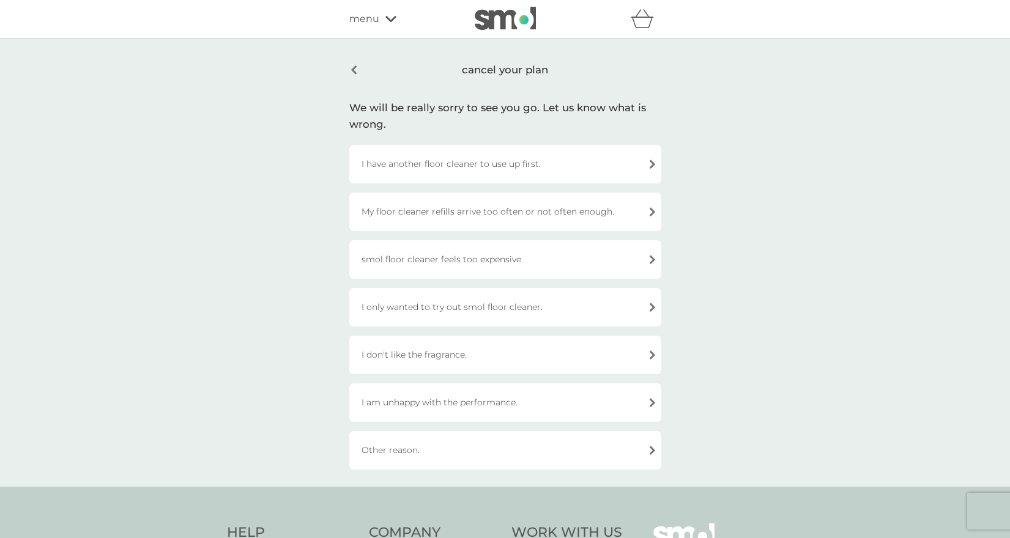
click at [533, 159] on div "I have another floor cleaner to use up first." at bounding box center [505, 164] width 312 height 39
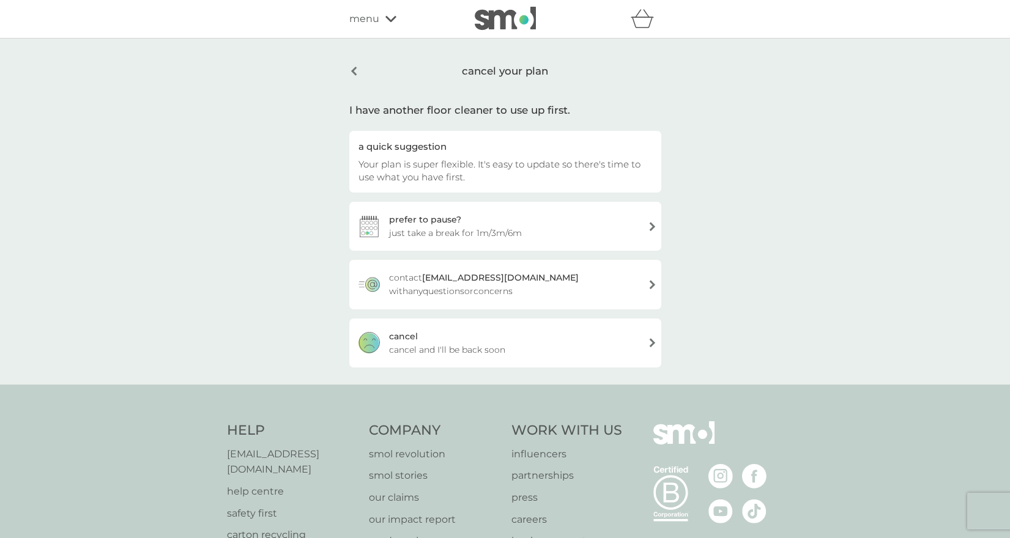
click at [410, 333] on div "cancel" at bounding box center [403, 336] width 29 height 13
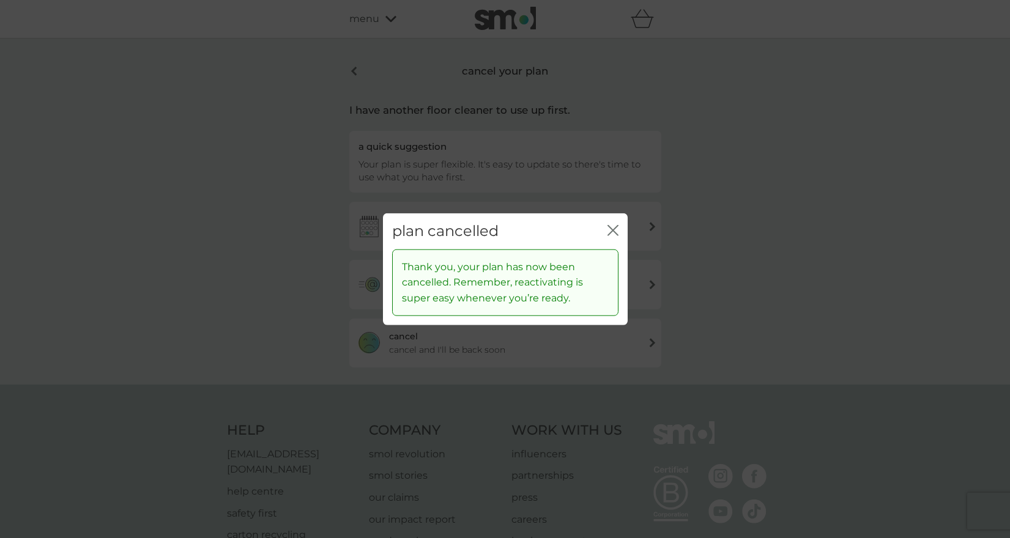
click at [608, 233] on icon "close" at bounding box center [613, 230] width 11 height 11
